Goal: Find contact information: Find contact information

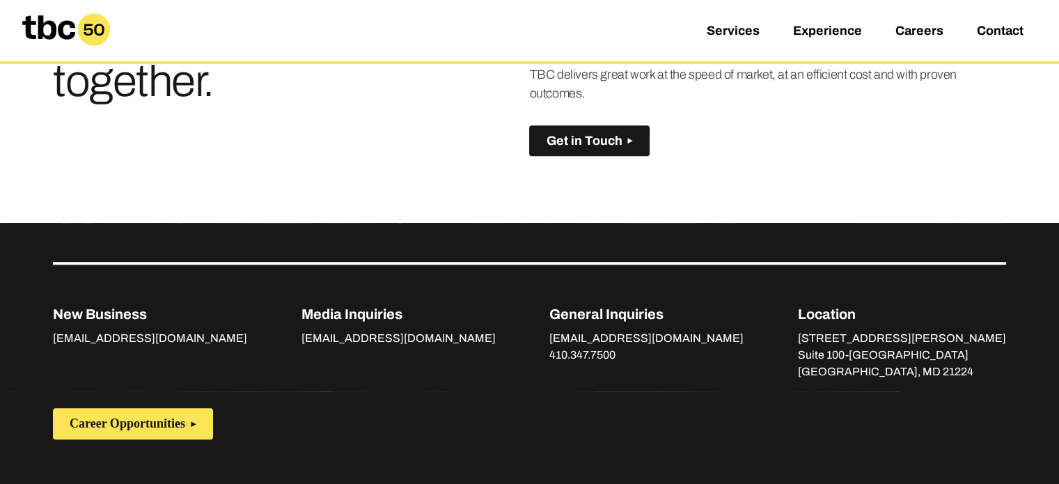
scroll to position [1017, 0]
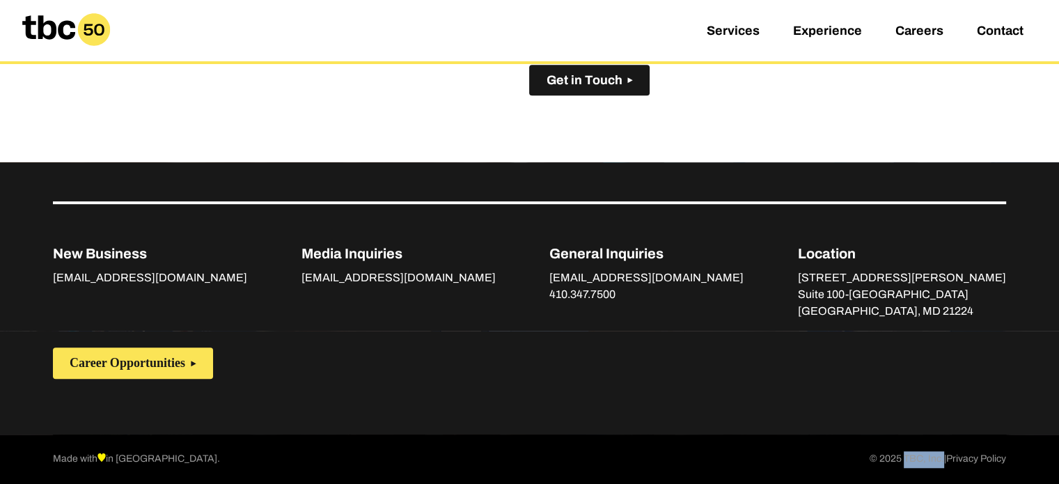
drag, startPoint x: 936, startPoint y: 459, endPoint x: 900, endPoint y: 457, distance: 36.2
click at [900, 457] on p "© 2025 TBC, Inc. | Privacy Policy" at bounding box center [938, 459] width 136 height 17
drag, startPoint x: 669, startPoint y: 292, endPoint x: 572, endPoint y: 293, distance: 97.5
click at [570, 292] on div "New Business [EMAIL_ADDRESS][DOMAIN_NAME] Media Inquiries [EMAIL_ADDRESS][DOMAI…" at bounding box center [529, 260] width 953 height 118
copy link "410.347.7500"
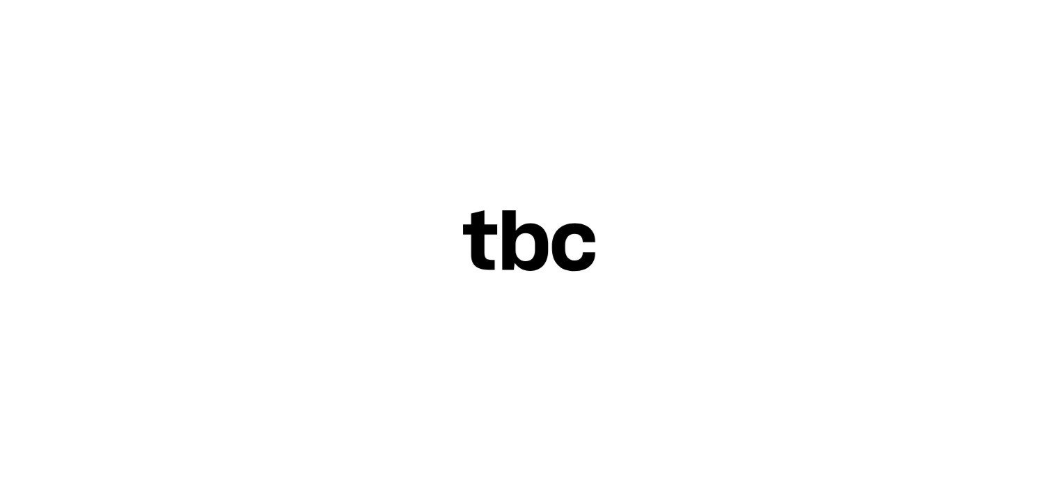
scroll to position [1017, 0]
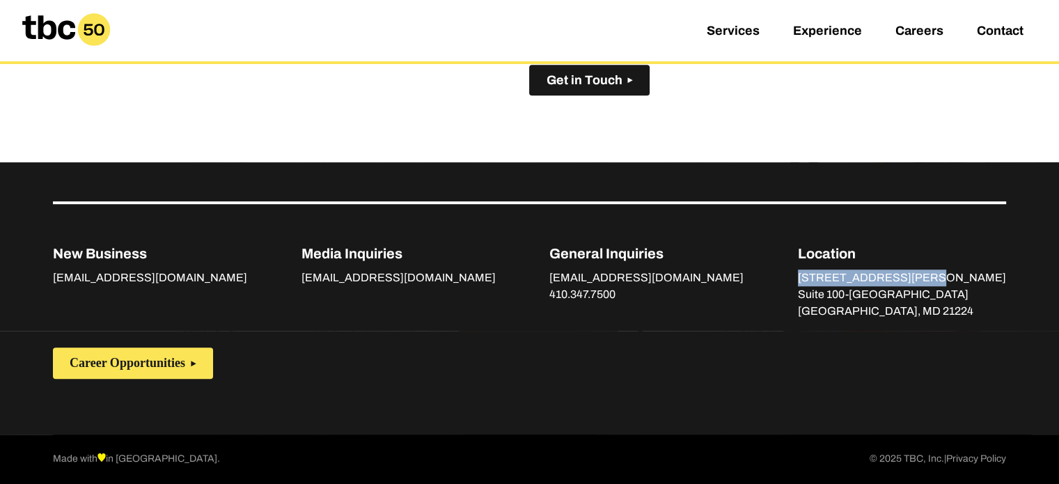
drag, startPoint x: 855, startPoint y: 278, endPoint x: 973, endPoint y: 278, distance: 117.7
click at [973, 278] on div "New Business [EMAIL_ADDRESS][DOMAIN_NAME] Media Inquiries [EMAIL_ADDRESS][DOMAI…" at bounding box center [529, 260] width 953 height 118
copy p "[STREET_ADDRESS][PERSON_NAME]"
drag, startPoint x: 858, startPoint y: 292, endPoint x: 1011, endPoint y: 291, distance: 153.2
click at [1011, 291] on div "New Business [EMAIL_ADDRESS][DOMAIN_NAME] Media Inquiries [EMAIL_ADDRESS][DOMAI…" at bounding box center [529, 246] width 1059 height 168
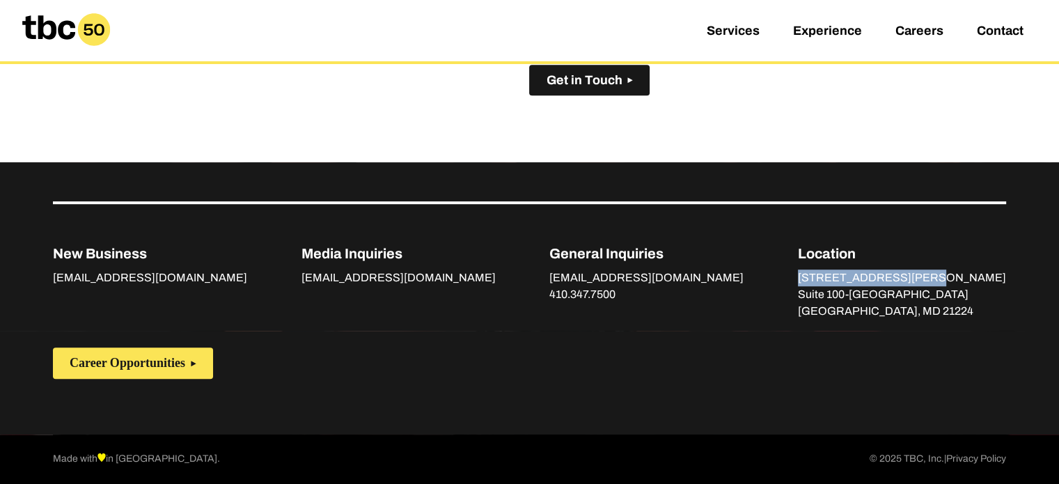
copy p "Suite 100-[GEOGRAPHIC_DATA]"
click at [884, 315] on p "[GEOGRAPHIC_DATA], MD 21224" at bounding box center [902, 311] width 208 height 17
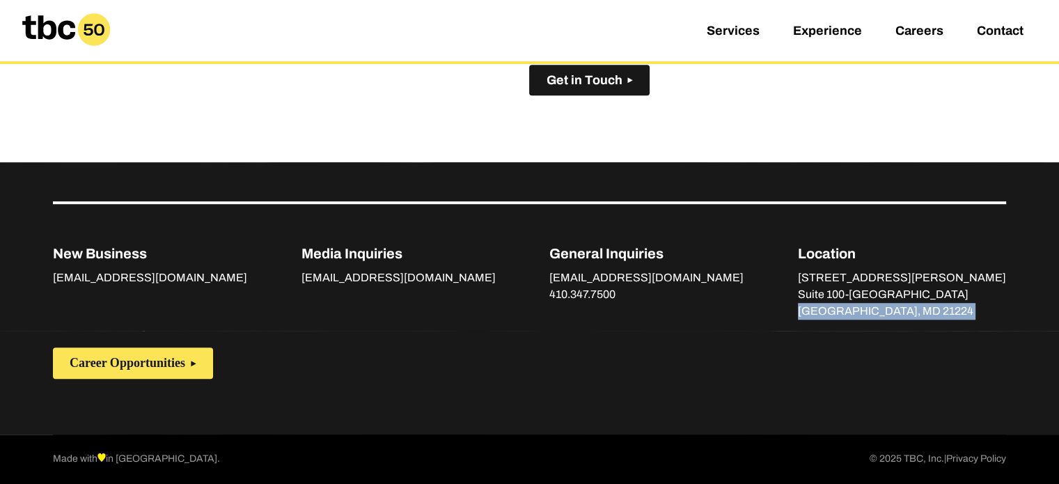
click at [884, 315] on p "[GEOGRAPHIC_DATA], MD 21224" at bounding box center [902, 311] width 208 height 17
click at [875, 320] on div "New Business [EMAIL_ADDRESS][DOMAIN_NAME] Media Inquiries [EMAIL_ADDRESS][DOMAI…" at bounding box center [529, 246] width 1059 height 168
click at [951, 326] on div "New Business [EMAIL_ADDRESS][DOMAIN_NAME] Media Inquiries [EMAIL_ADDRESS][DOMAI…" at bounding box center [529, 246] width 1059 height 168
click at [948, 311] on p "[GEOGRAPHIC_DATA], MD 21224" at bounding box center [902, 311] width 208 height 17
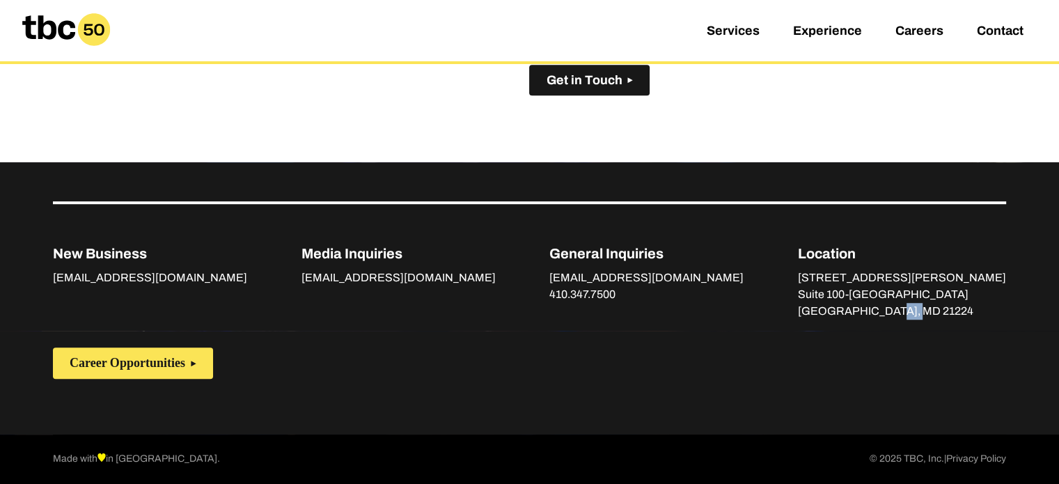
click at [948, 311] on p "[GEOGRAPHIC_DATA], MD 21224" at bounding box center [902, 311] width 208 height 17
copy p "21224"
drag, startPoint x: 939, startPoint y: 457, endPoint x: 897, endPoint y: 459, distance: 41.1
click at [897, 459] on p "© 2025 TBC, Inc. | Privacy Policy" at bounding box center [938, 459] width 136 height 17
copy p "TBC, Inc."
